Goal: Use online tool/utility: Utilize a website feature to perform a specific function

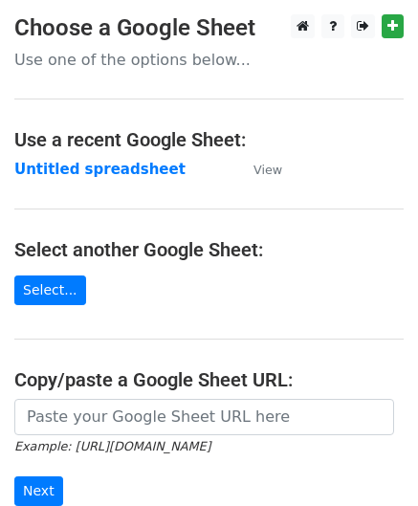
scroll to position [96, 0]
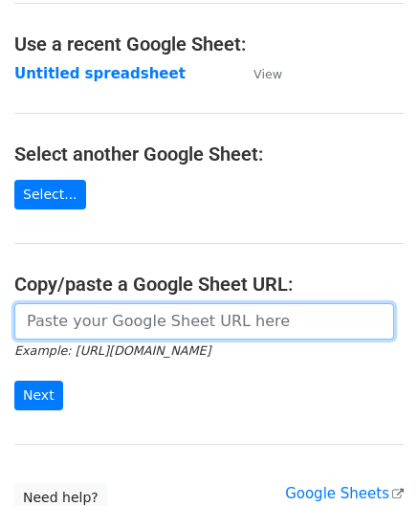
click at [105, 329] on input "url" at bounding box center [204, 322] width 380 height 36
paste input "https://docs.google.com/spreadsheets/d/1LAYeREfiDq40fOaPJe2N3DFNw78kEMx72rb2R1F…"
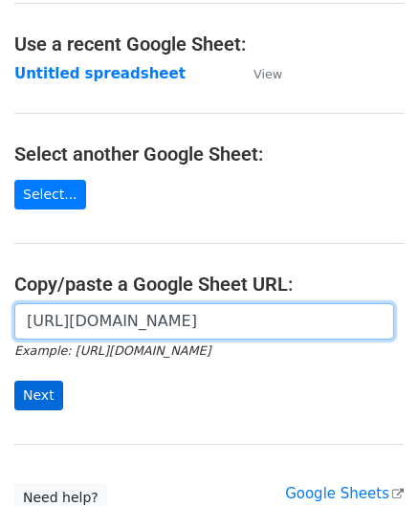
type input "https://docs.google.com/spreadsheets/d/1LAYeREfiDq40fOaPJe2N3DFNw78kEMx72rb2R1F…"
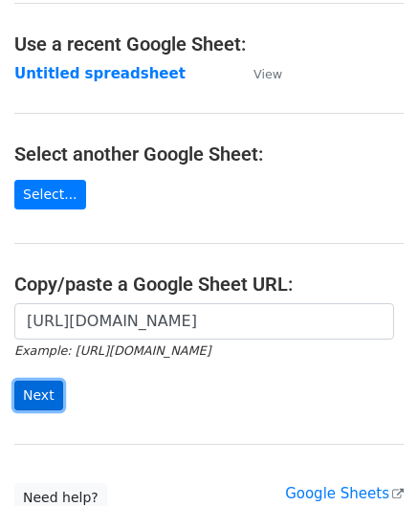
click at [41, 388] on input "Next" at bounding box center [38, 396] width 49 height 30
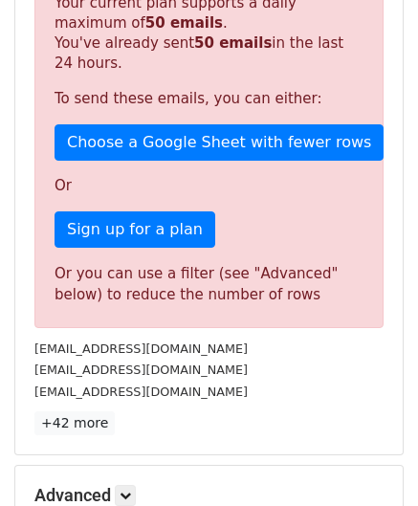
scroll to position [646, 0]
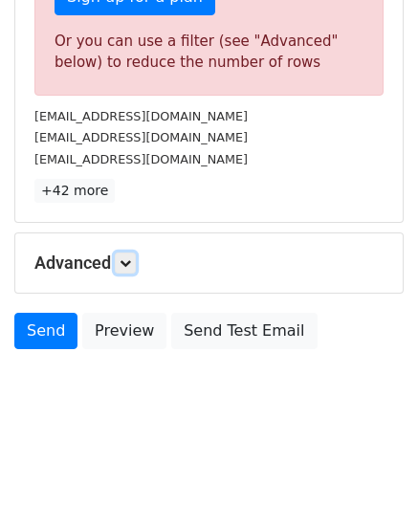
drag, startPoint x: 132, startPoint y: 253, endPoint x: 162, endPoint y: 275, distance: 37.0
click at [131, 258] on icon at bounding box center [125, 263] width 11 height 11
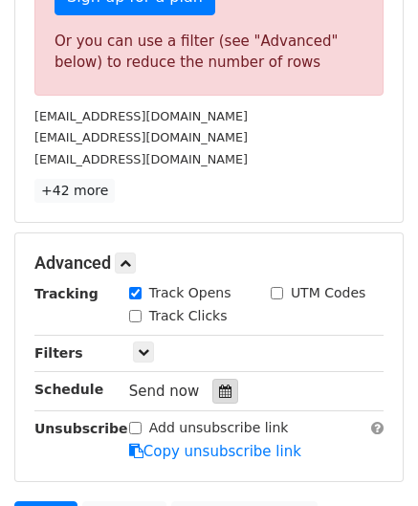
click at [219, 386] on icon at bounding box center [225, 391] width 12 height 13
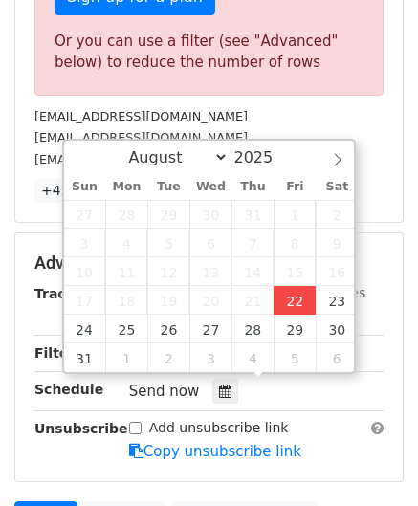
type input "[DATE] 12:00"
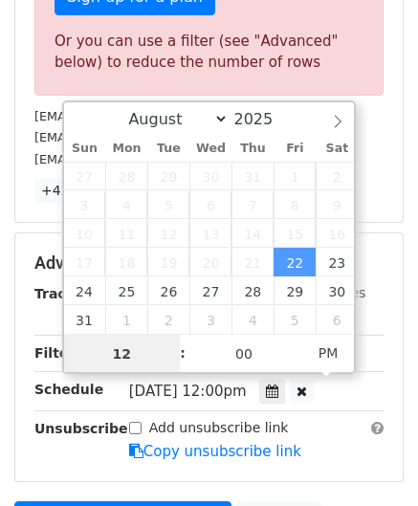
paste input "9"
type input "9"
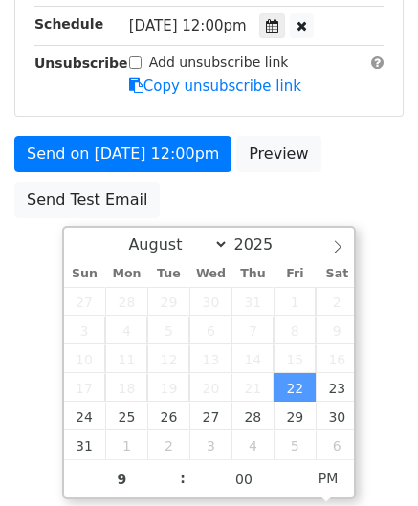
type input "[DATE] 21:00"
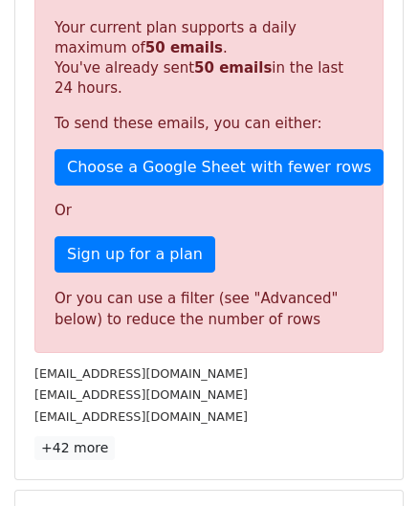
scroll to position [878, 0]
